Goal: Check status: Check status

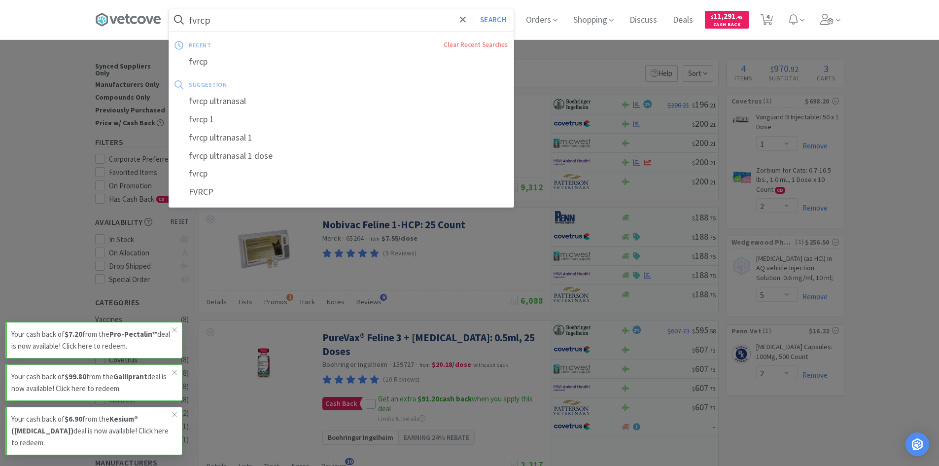
select select "1"
select select "2"
select select "5"
select select "2"
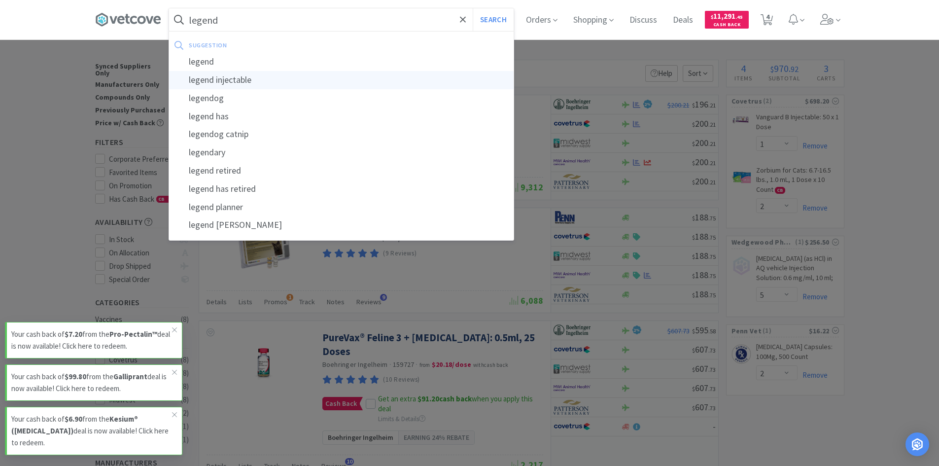
click at [364, 75] on div "legend injectable" at bounding box center [341, 80] width 345 height 18
type input "legend injectable"
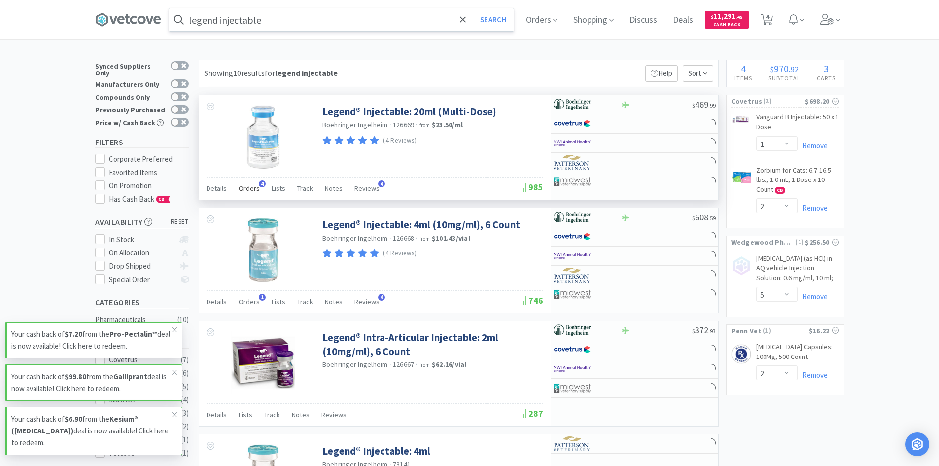
click at [245, 188] on span "Orders" at bounding box center [249, 188] width 21 height 9
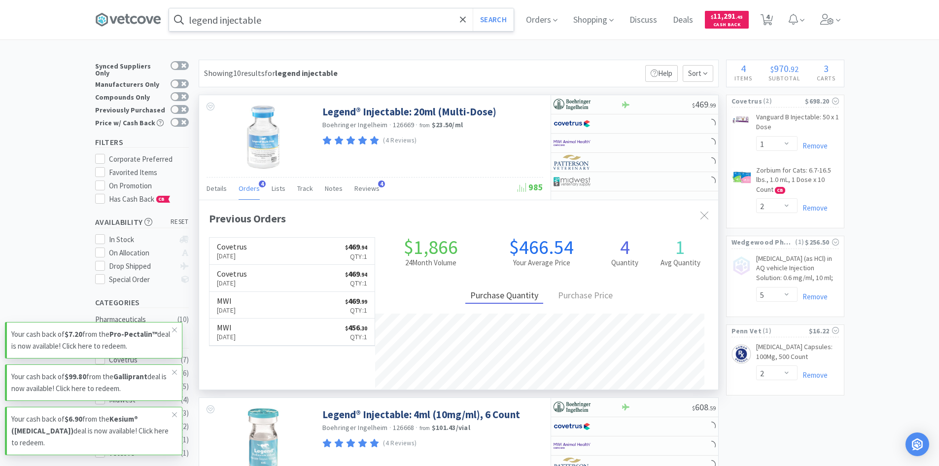
scroll to position [255, 519]
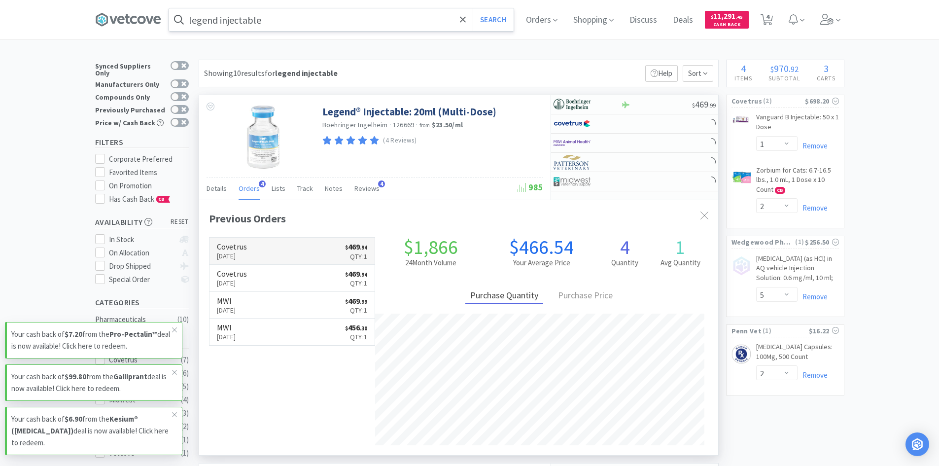
click at [238, 251] on p "[DATE]" at bounding box center [232, 255] width 30 height 11
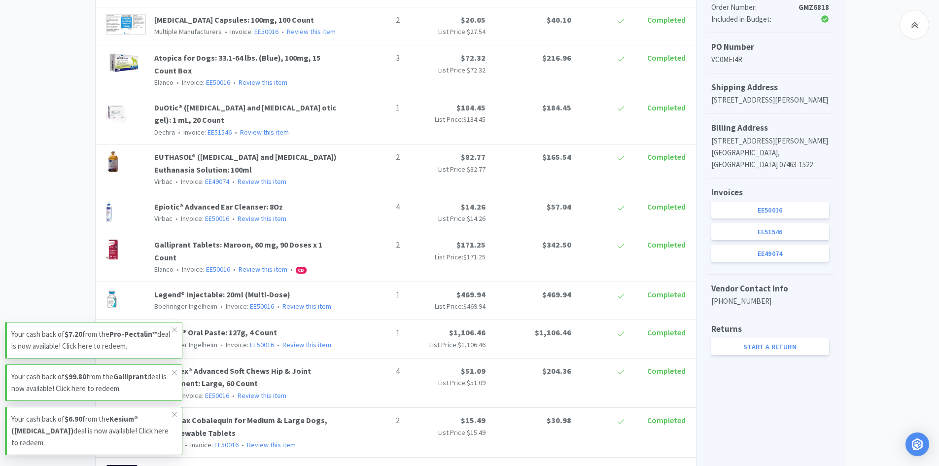
scroll to position [296, 0]
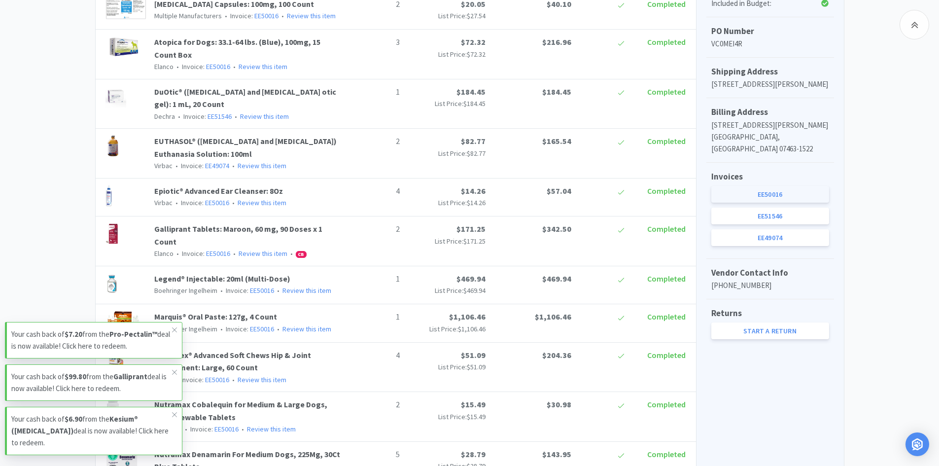
click at [763, 194] on link "EE50016" at bounding box center [771, 194] width 118 height 17
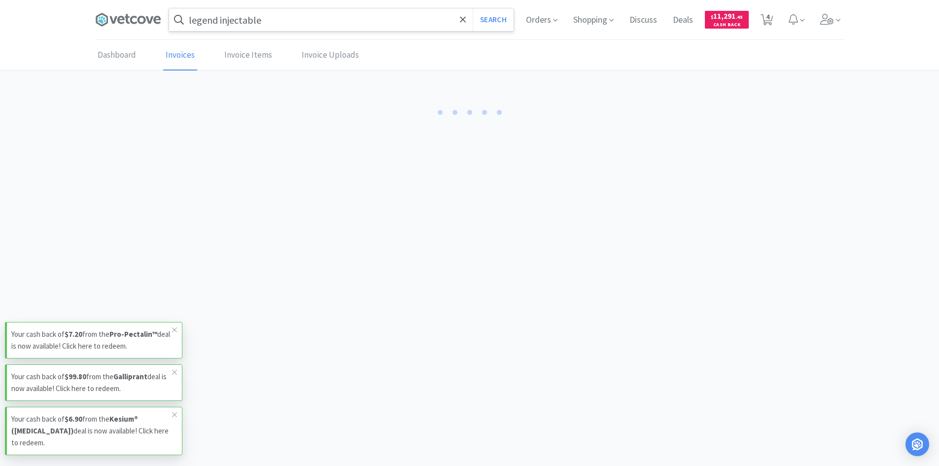
select select "1"
select select "4"
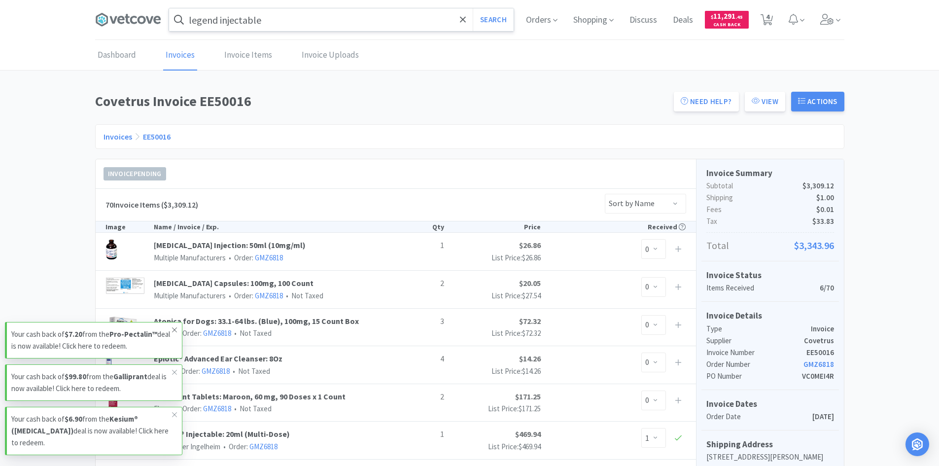
click at [173, 331] on icon at bounding box center [175, 330] width 6 height 8
click at [169, 376] on span at bounding box center [175, 372] width 14 height 16
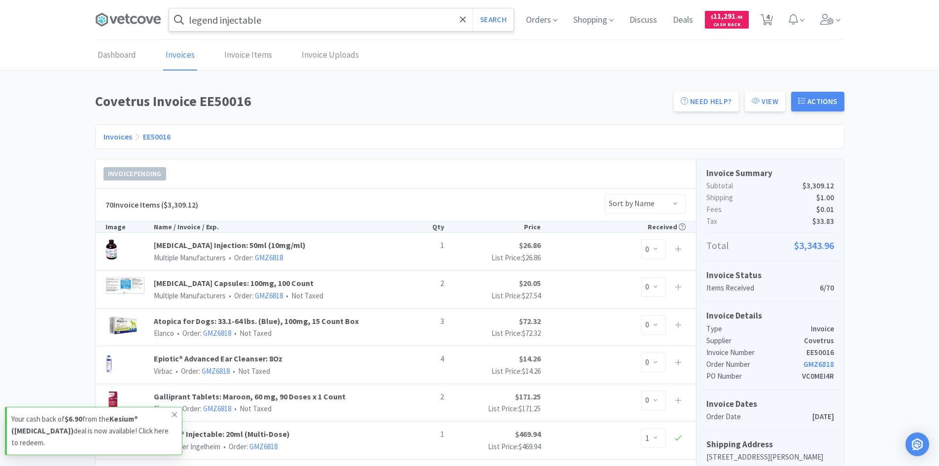
click at [172, 416] on icon at bounding box center [175, 415] width 6 height 8
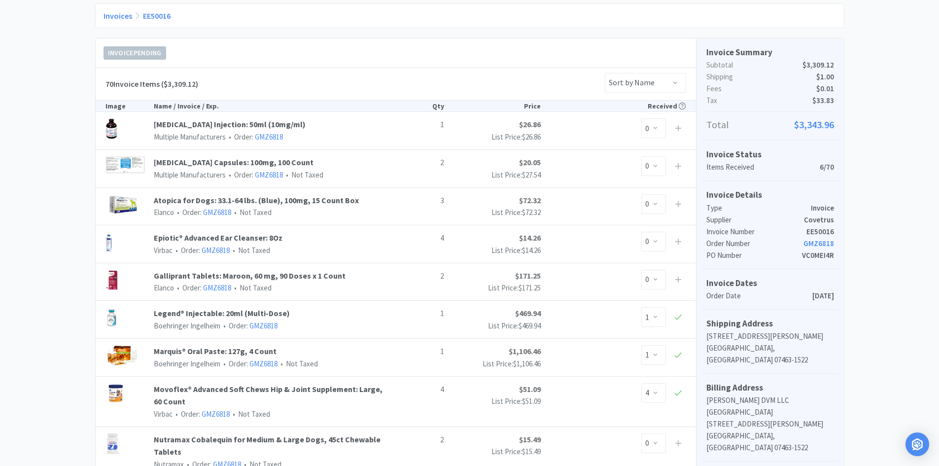
scroll to position [247, 0]
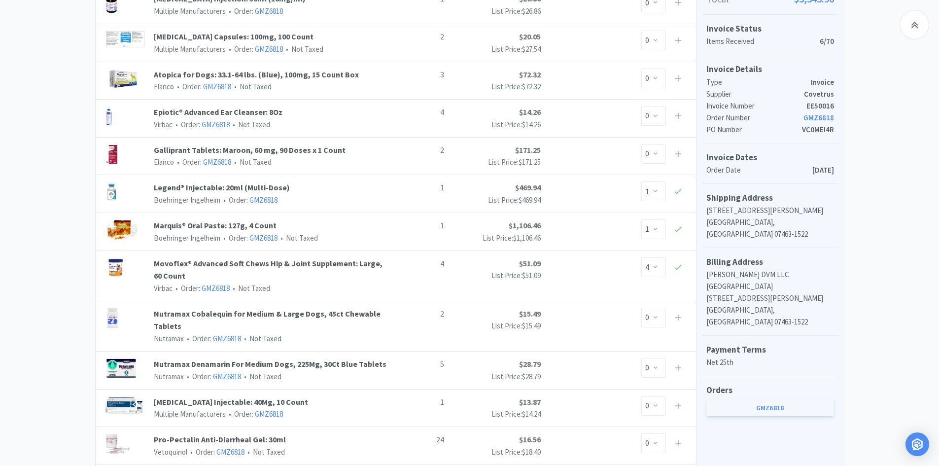
click at [755, 399] on link "GMZ6818" at bounding box center [771, 407] width 128 height 17
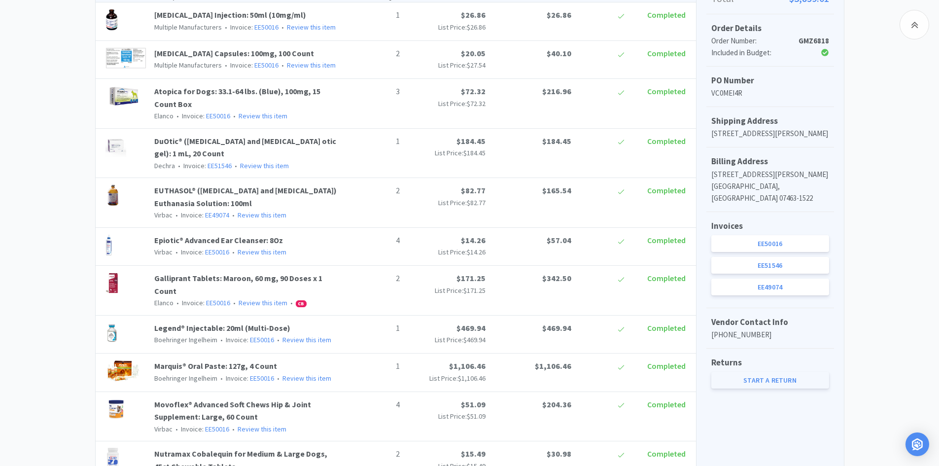
scroll to position [246, 0]
click at [768, 243] on link "EE50016" at bounding box center [771, 244] width 118 height 17
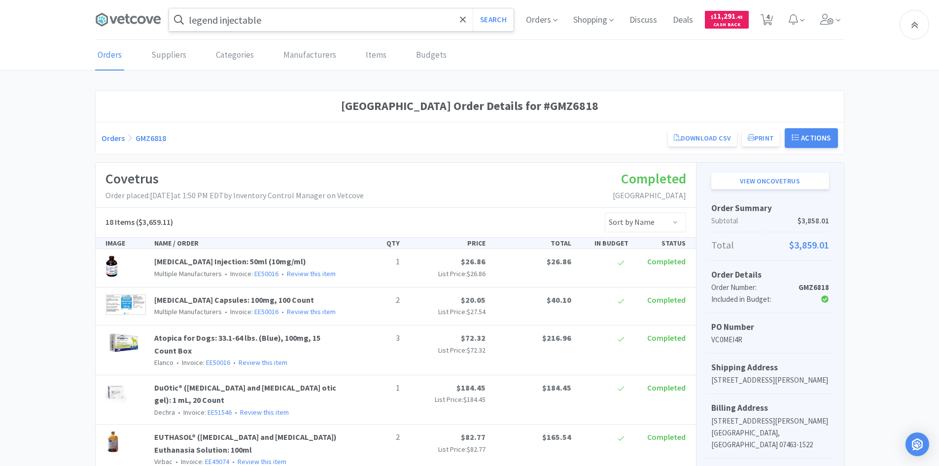
select select "1"
select select "4"
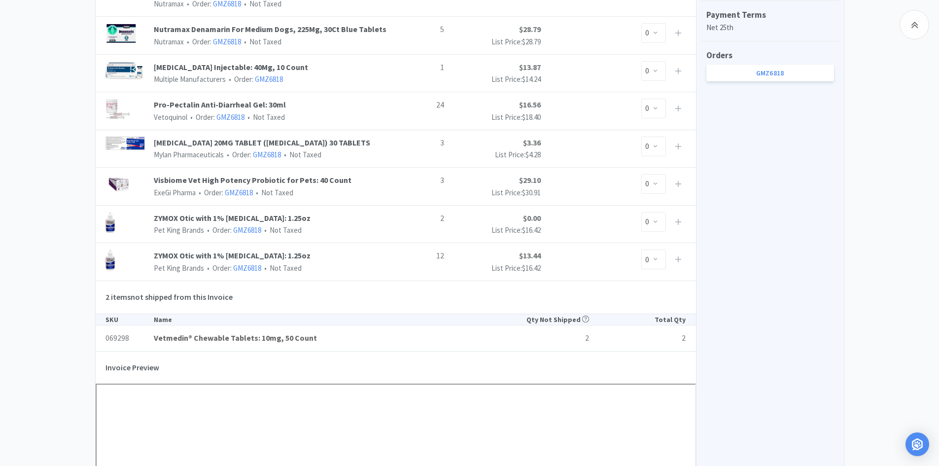
scroll to position [789, 0]
